Goal: Information Seeking & Learning: Learn about a topic

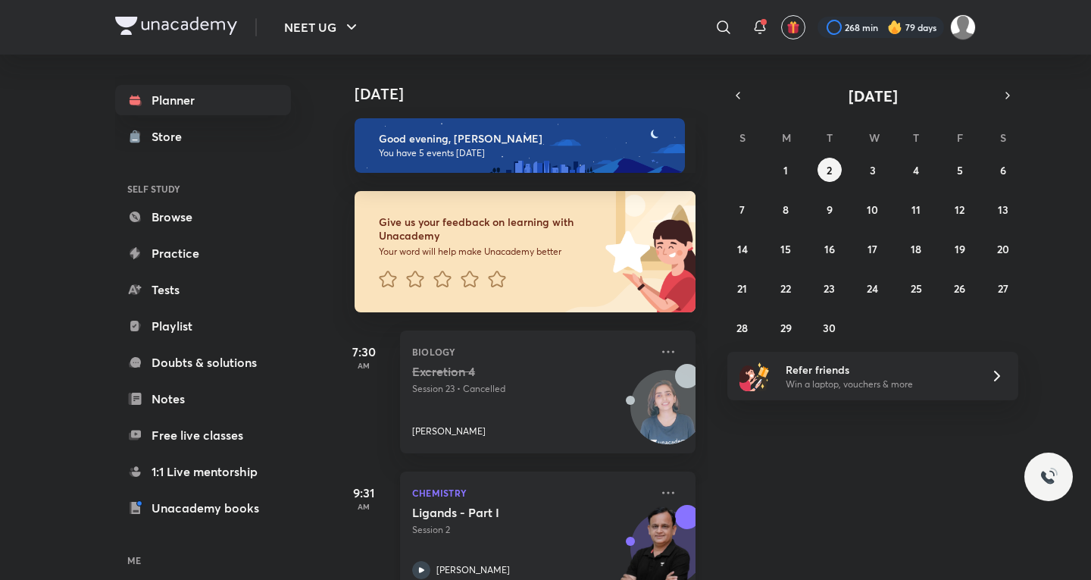
scroll to position [461, 0]
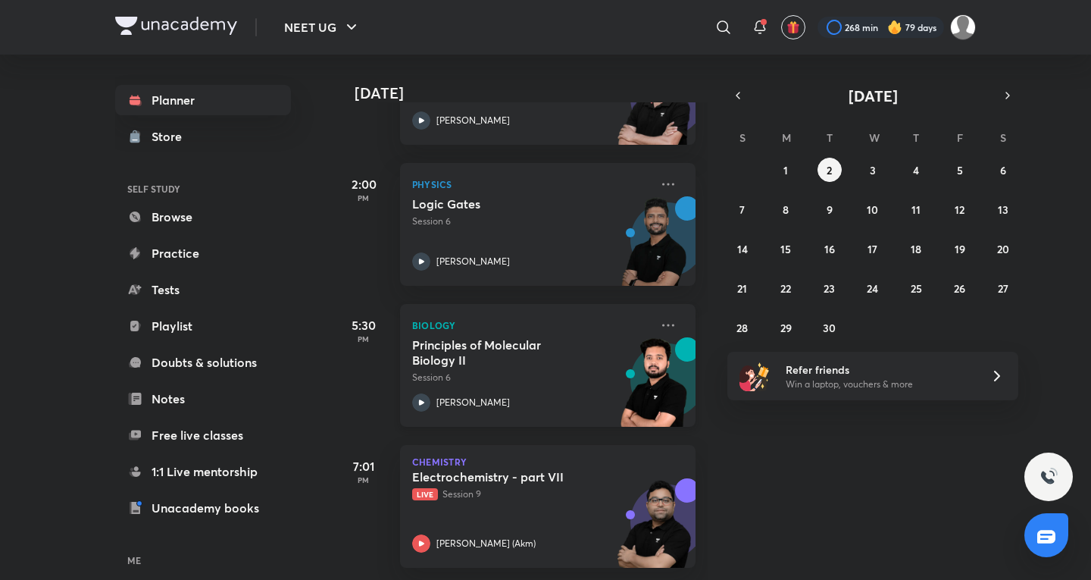
click at [526, 393] on div "[PERSON_NAME]" at bounding box center [531, 402] width 238 height 18
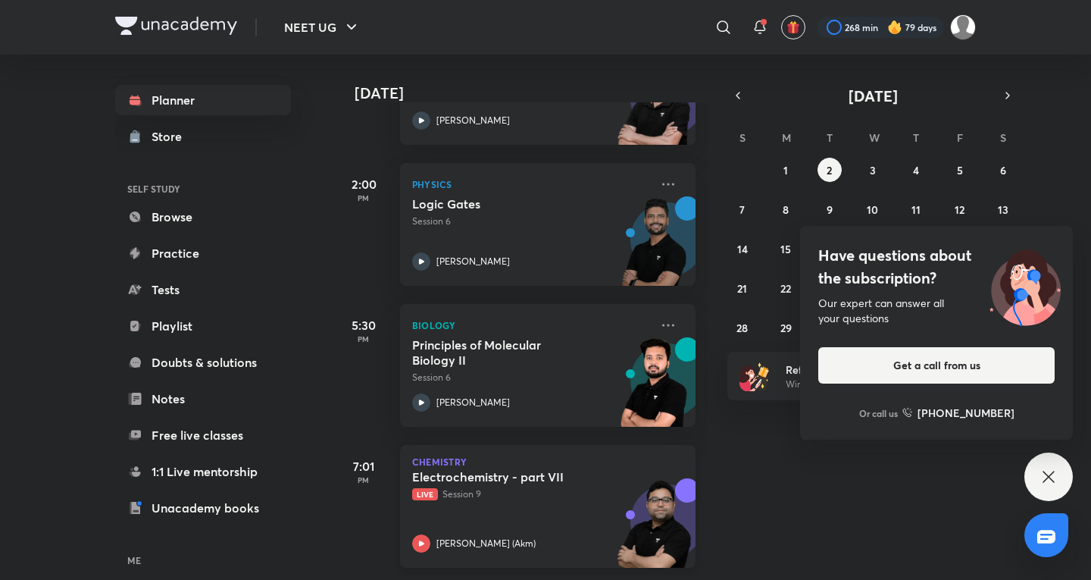
click at [596, 518] on div "Electrochemistry - part VII Live Session 9 [PERSON_NAME] (Akm)" at bounding box center [531, 510] width 238 height 83
click at [1083, 477] on div "NEET UG ​ 268 min 79 days Planner Store SELF STUDY Browse Practice Tests Playli…" at bounding box center [545, 290] width 1091 height 580
click at [1061, 474] on div "Have questions about the subscription? Our expert can answer all your questions…" at bounding box center [1049, 476] width 48 height 48
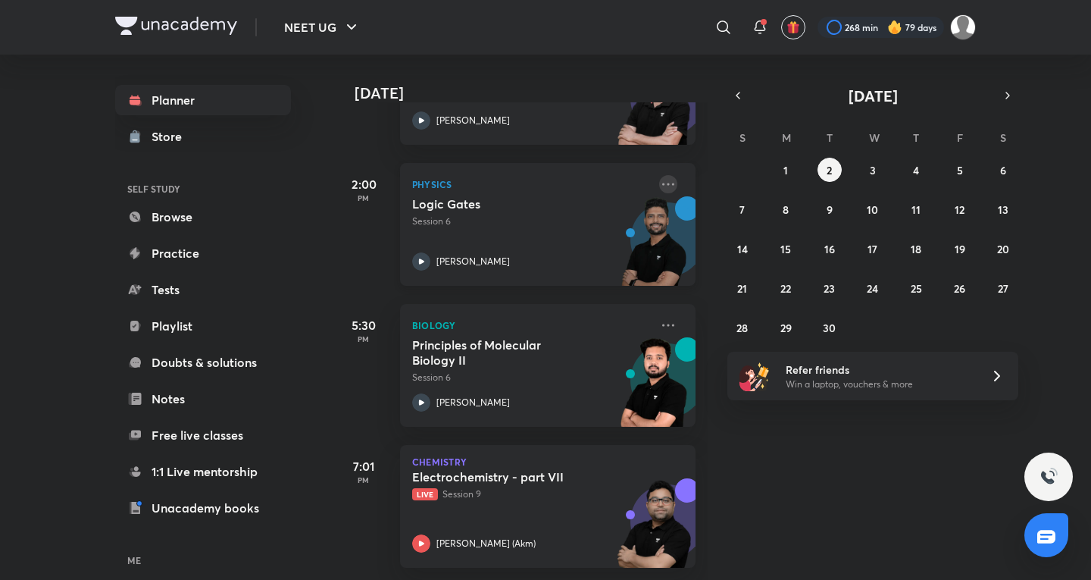
click at [659, 175] on icon at bounding box center [668, 184] width 18 height 18
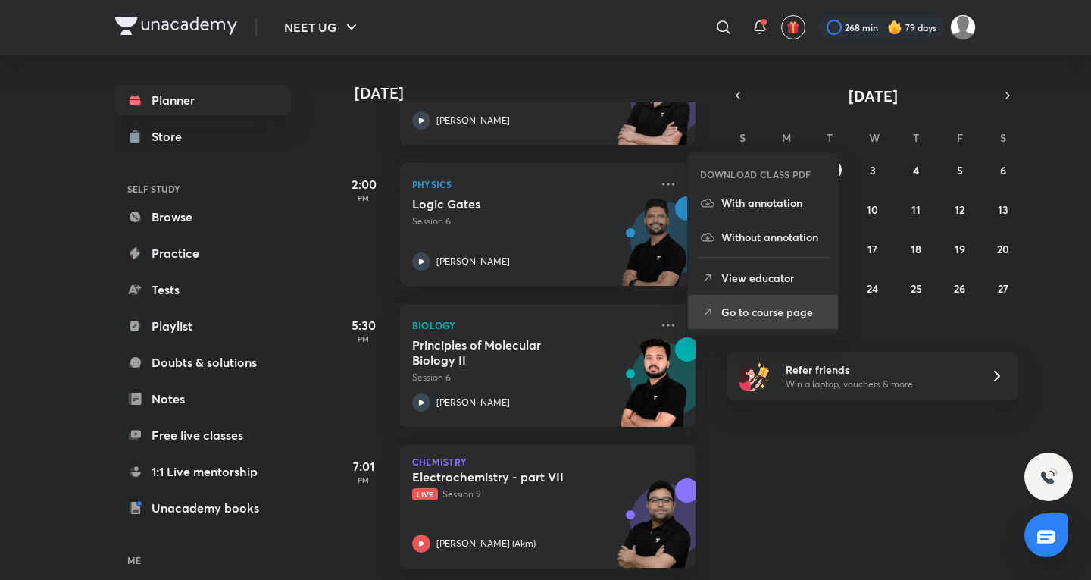
click at [708, 301] on li "Go to course page" at bounding box center [763, 312] width 150 height 34
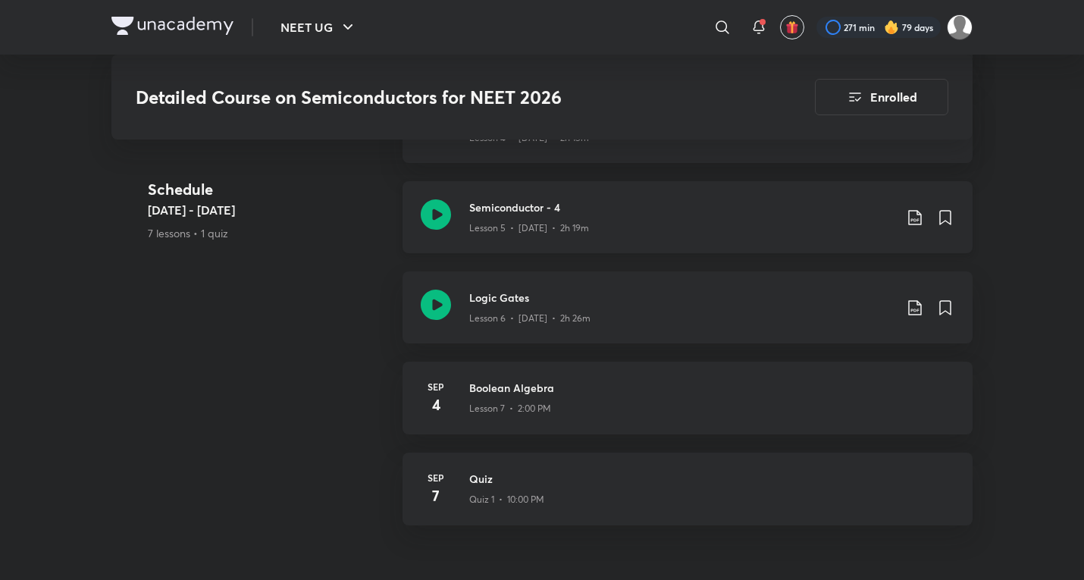
scroll to position [1167, 0]
click at [637, 216] on div "Lesson 5 • [DATE] • 2h 19m" at bounding box center [681, 225] width 424 height 20
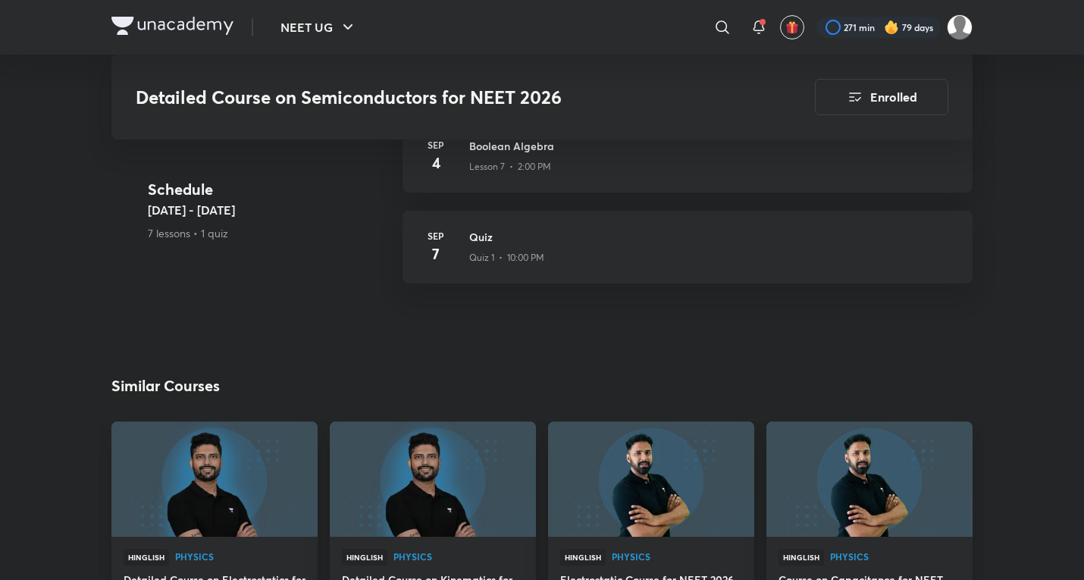
scroll to position [1420, 0]
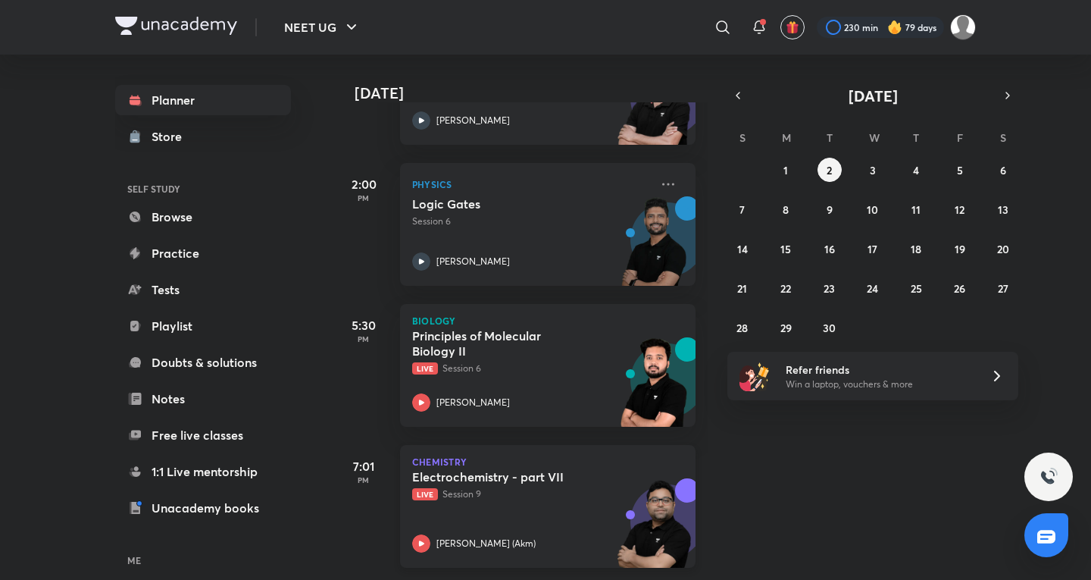
scroll to position [461, 0]
click at [491, 361] on p "Live Session 6" at bounding box center [531, 368] width 238 height 14
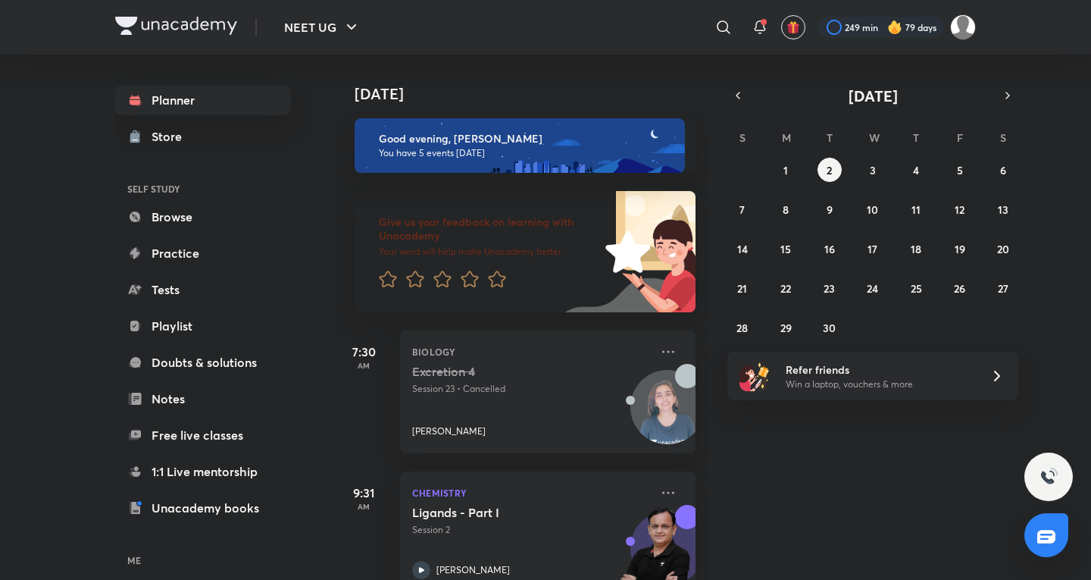
scroll to position [461, 0]
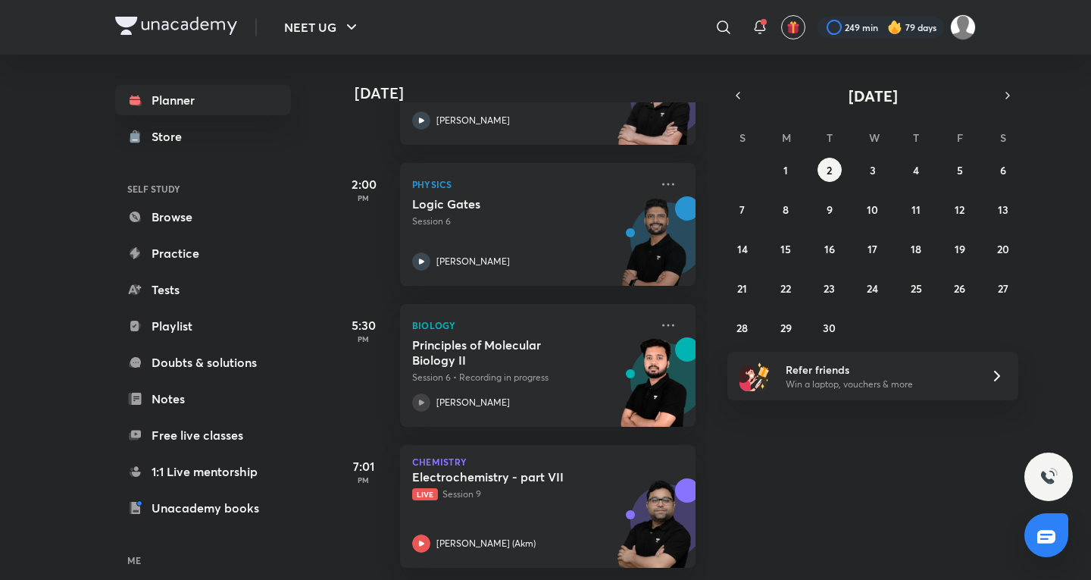
click at [480, 358] on div "Principles of Molecular Biology II Session 6 • Recording in progress" at bounding box center [531, 360] width 238 height 47
click at [659, 316] on icon at bounding box center [668, 325] width 18 height 18
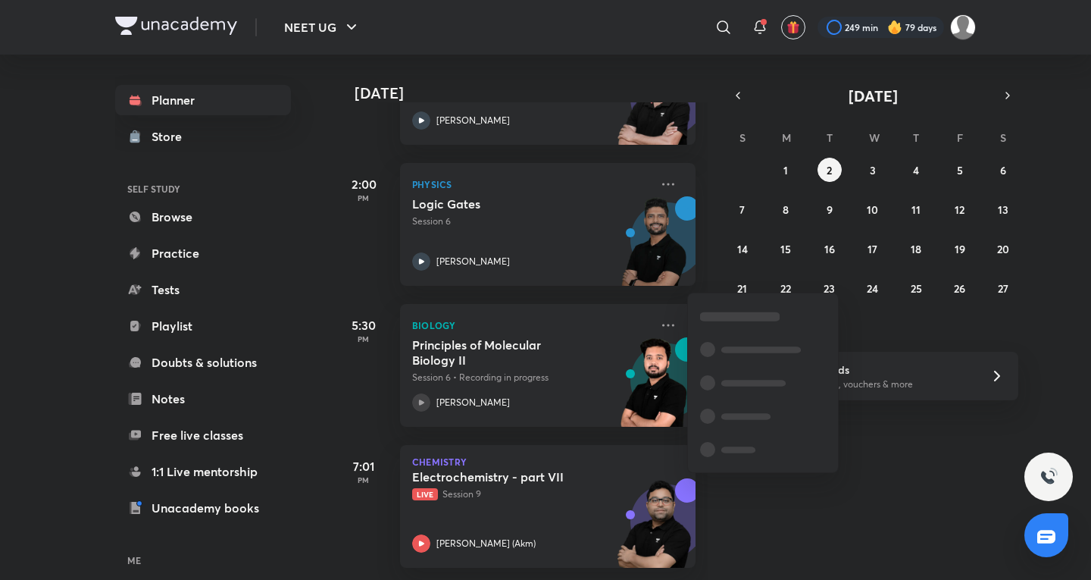
click at [783, 520] on div "Today Good evening, Kushagra You have 5 events today Give us your feedback on l…" at bounding box center [710, 317] width 755 height 525
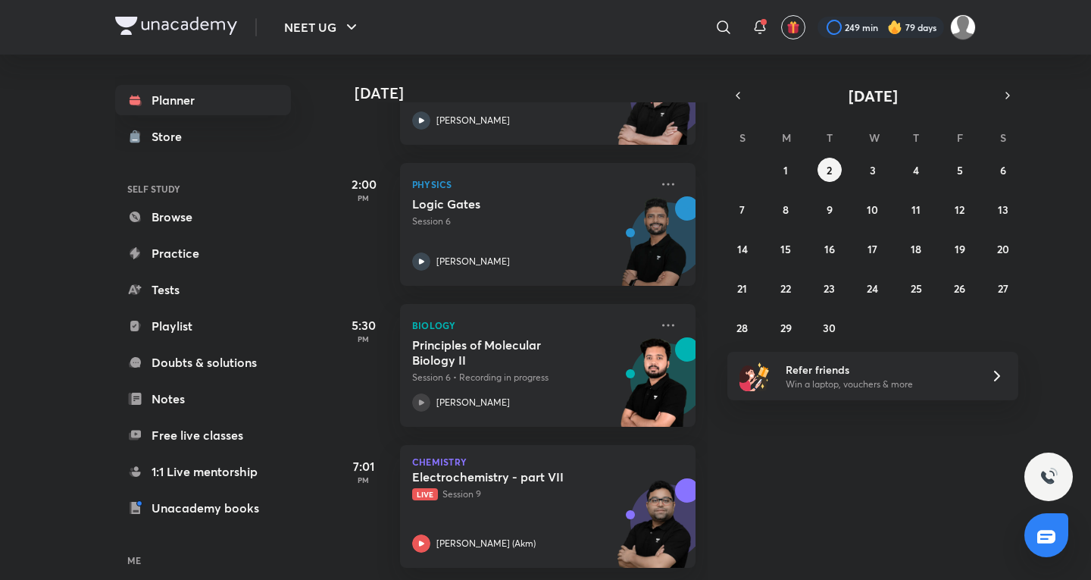
click at [759, 430] on div "Today Good evening, Kushagra You have 5 events today Give us your feedback on l…" at bounding box center [710, 317] width 755 height 525
click at [873, 175] on abbr "3" at bounding box center [873, 170] width 6 height 14
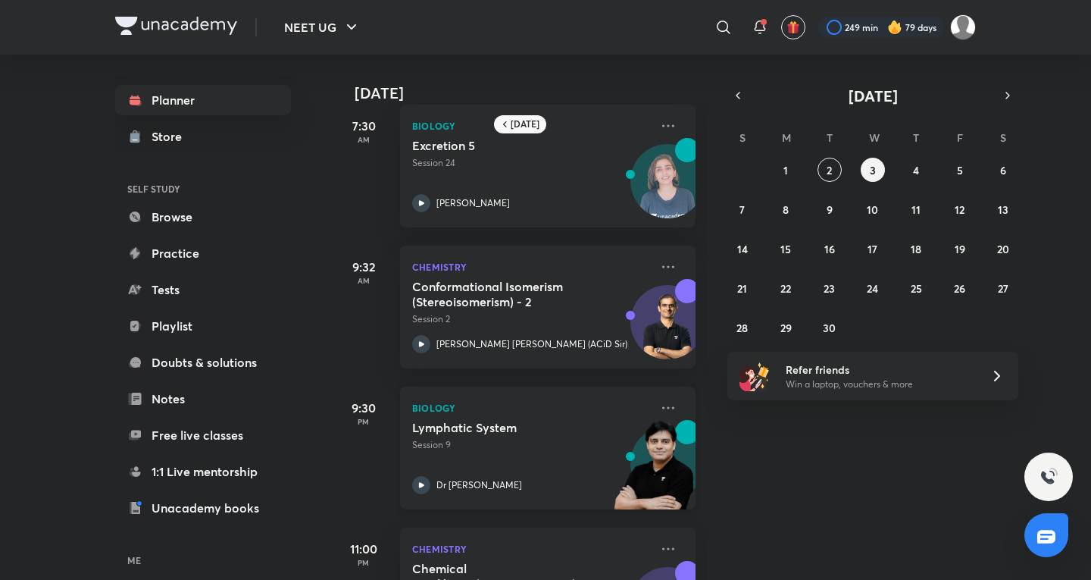
scroll to position [0, 0]
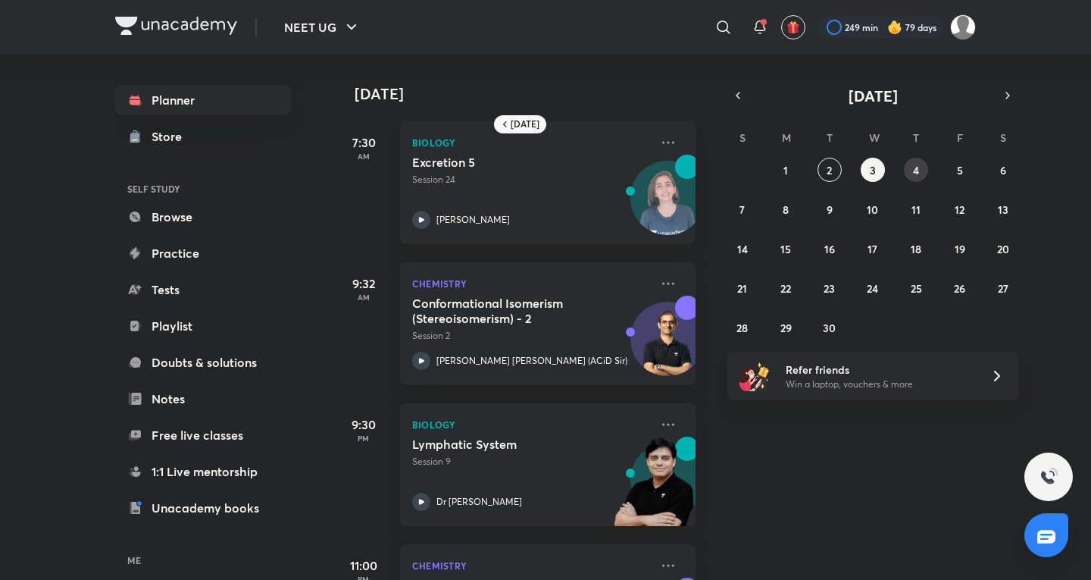
click at [913, 166] on abbr "4" at bounding box center [916, 170] width 6 height 14
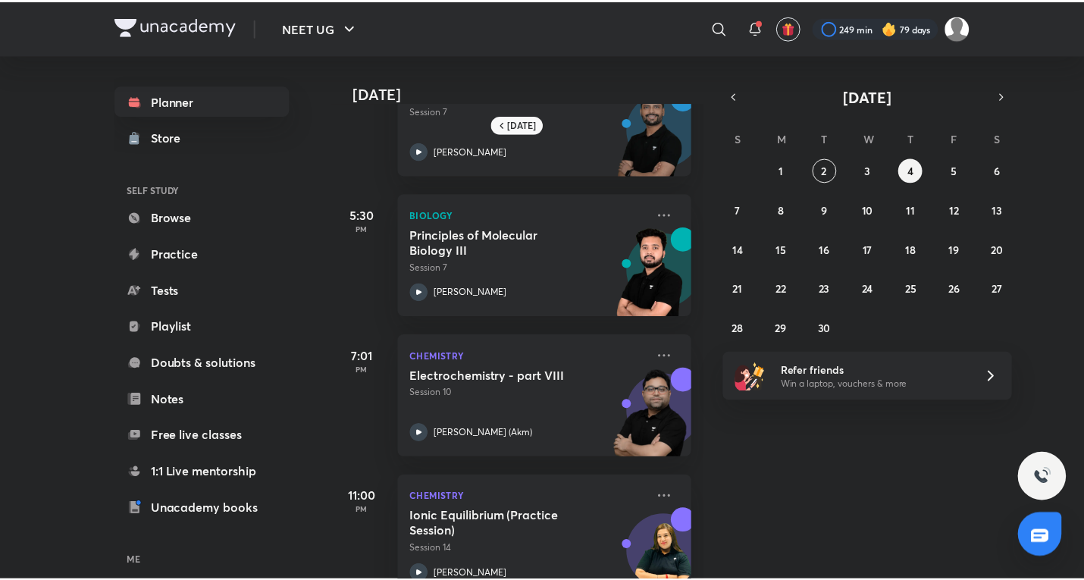
scroll to position [533, 0]
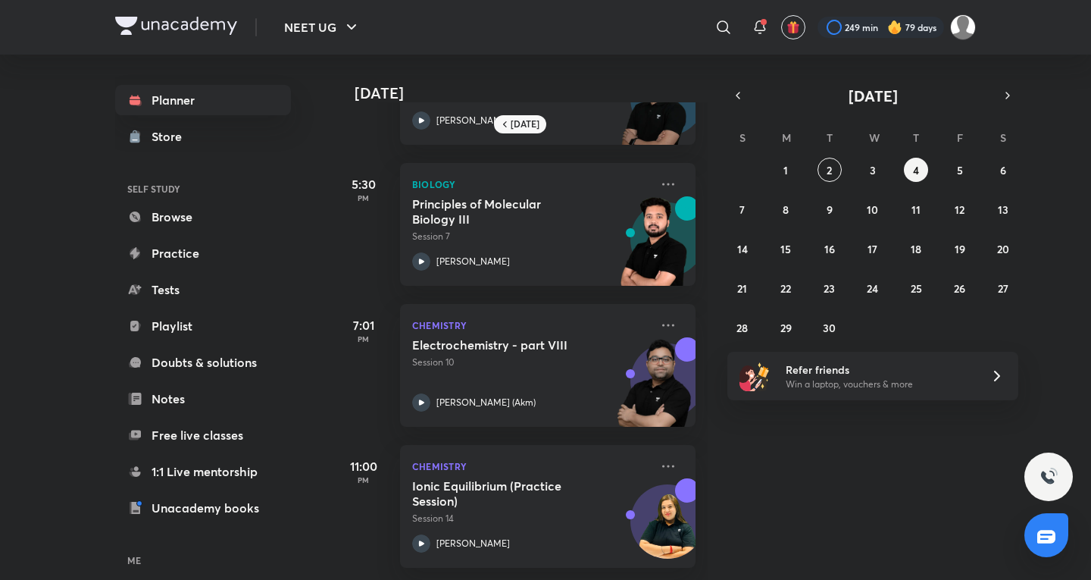
click at [719, 35] on icon at bounding box center [724, 27] width 18 height 18
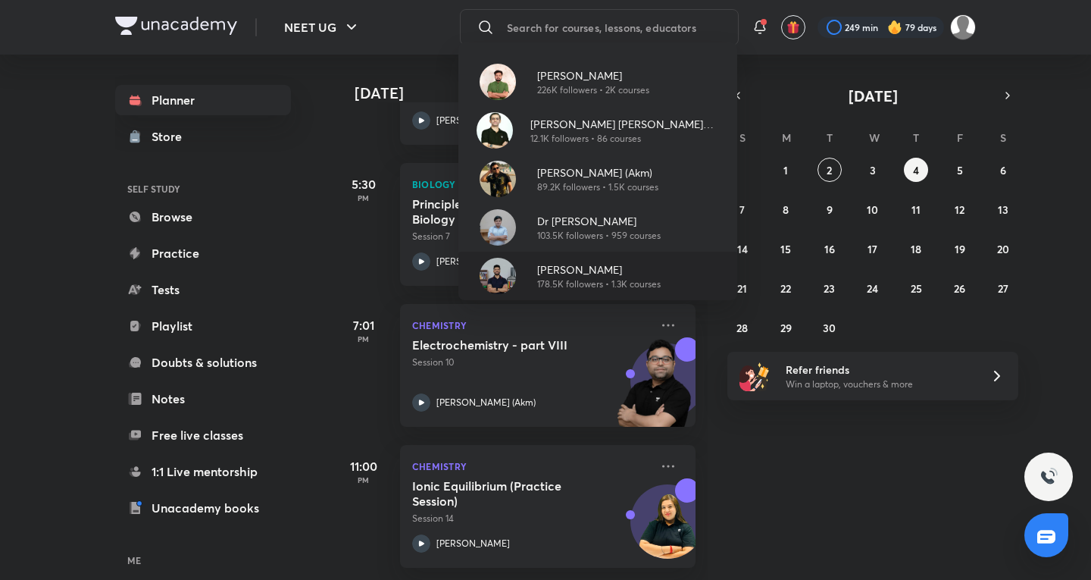
click at [567, 289] on p "178.5K followers • 1.3K courses" at bounding box center [599, 284] width 124 height 14
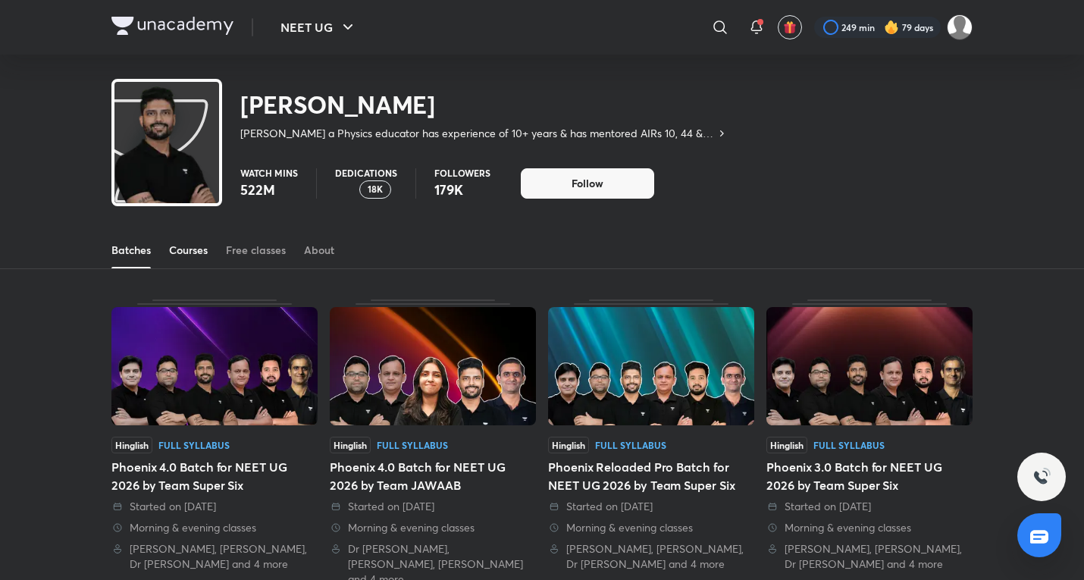
click at [179, 260] on link "Courses" at bounding box center [188, 250] width 39 height 36
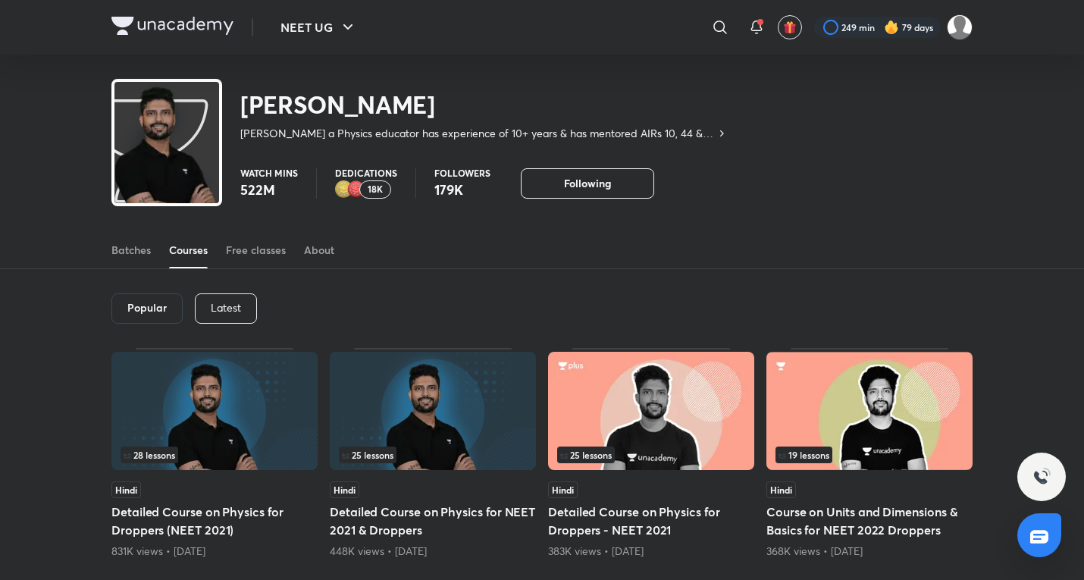
click at [221, 299] on div "Latest" at bounding box center [226, 308] width 62 height 30
